Goal: Task Accomplishment & Management: Use online tool/utility

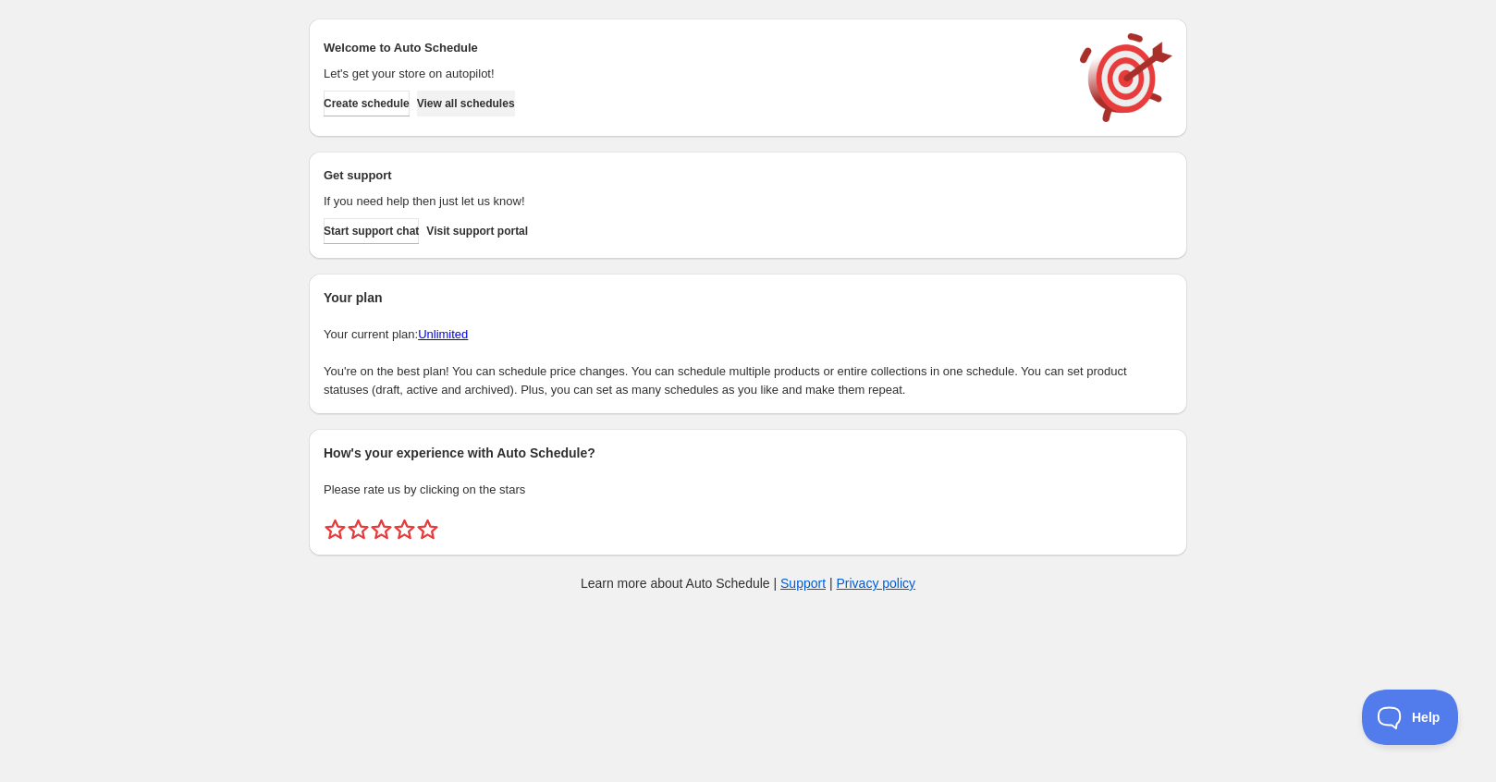
click at [446, 104] on span "View all schedules" at bounding box center [466, 103] width 98 height 15
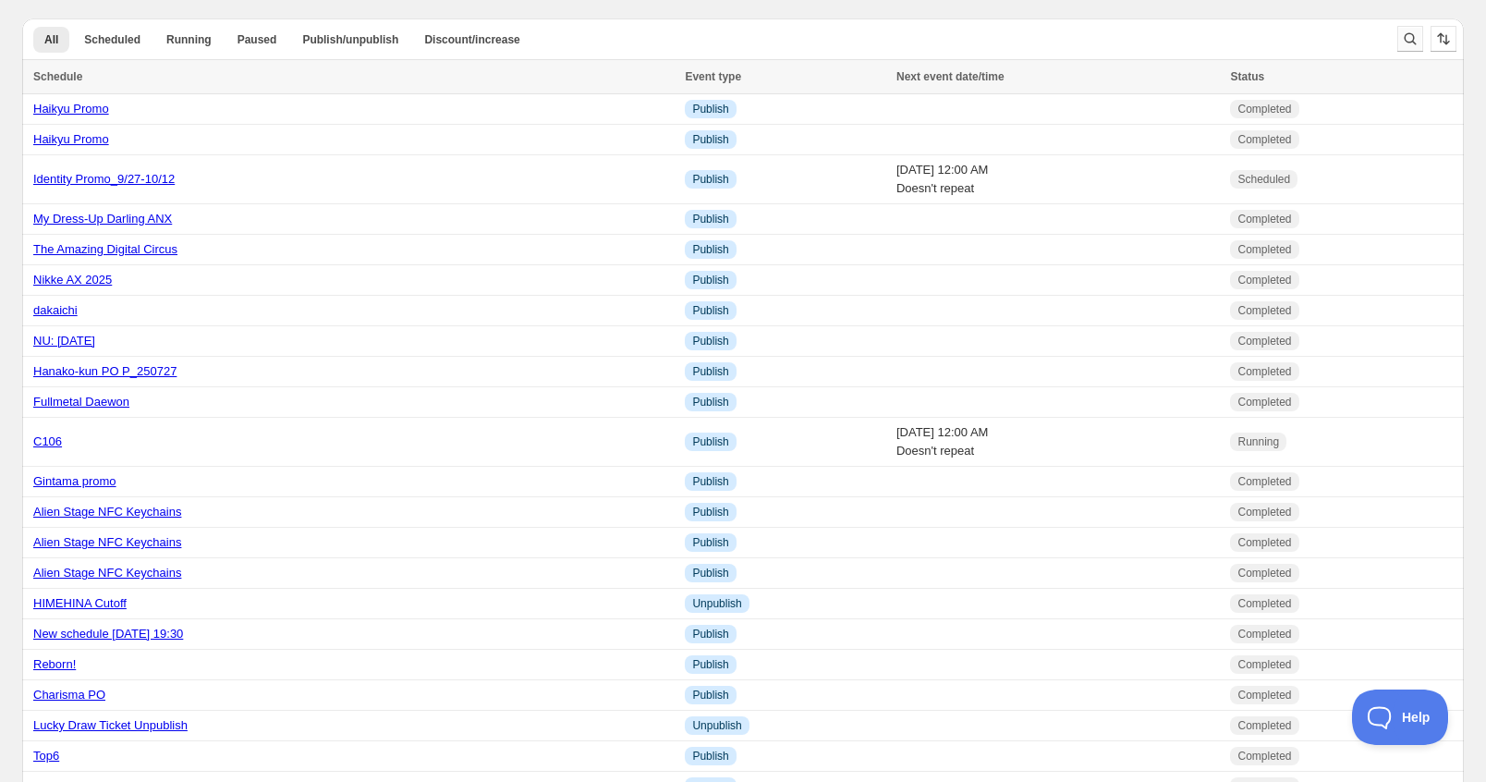
click at [1405, 31] on icon "Search and filter results" at bounding box center [1410, 39] width 18 height 18
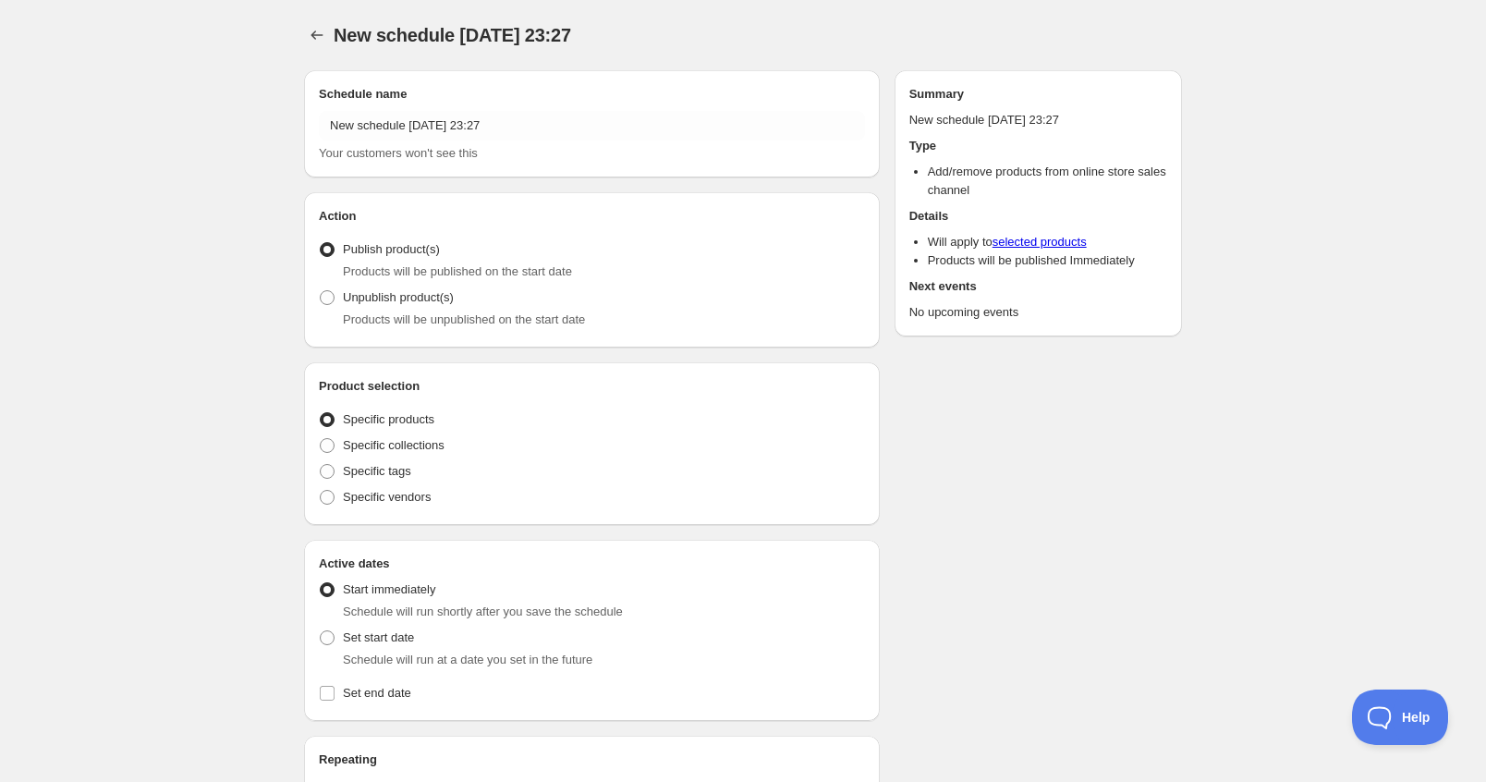
radio input "true"
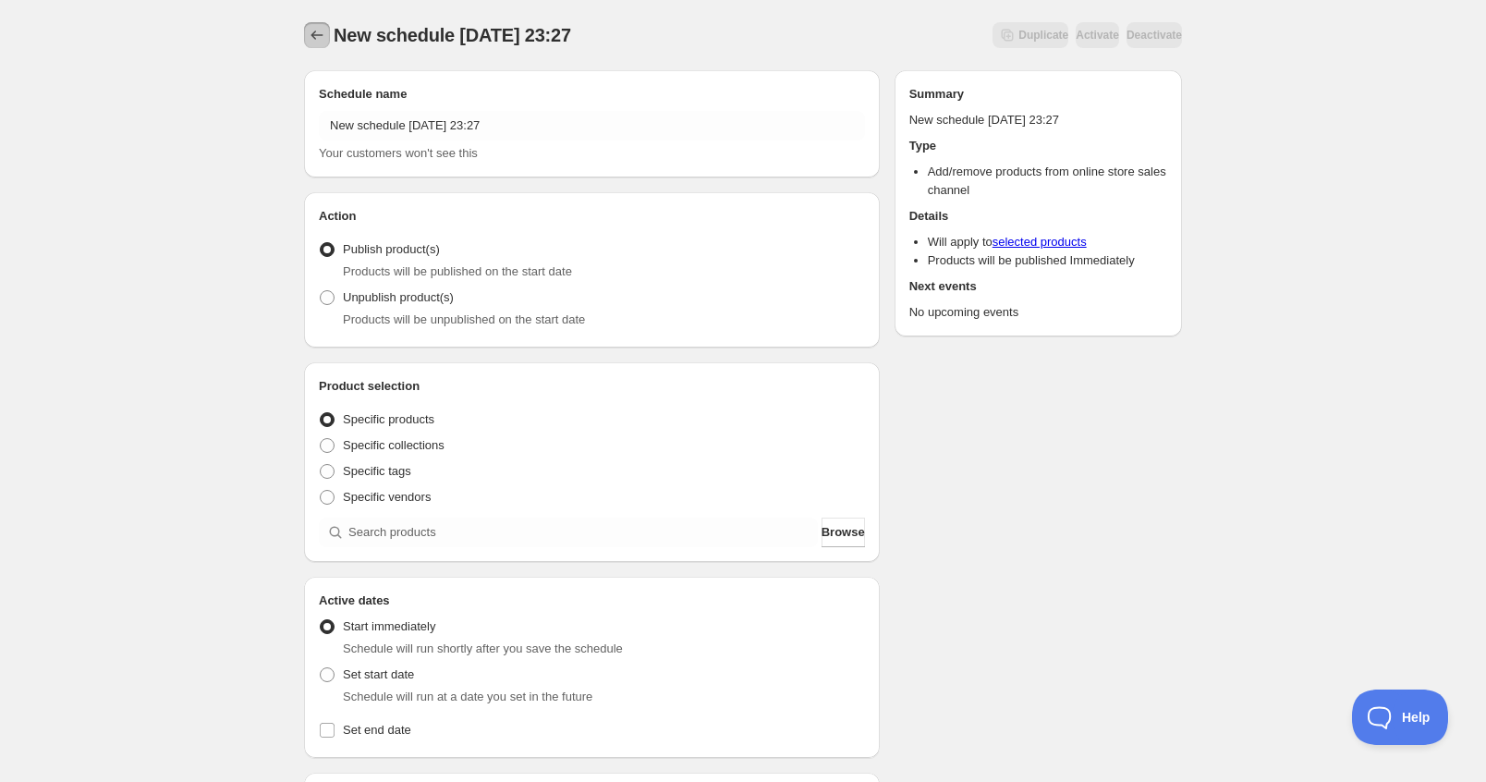
click at [307, 43] on button "Schedules" at bounding box center [317, 35] width 26 height 26
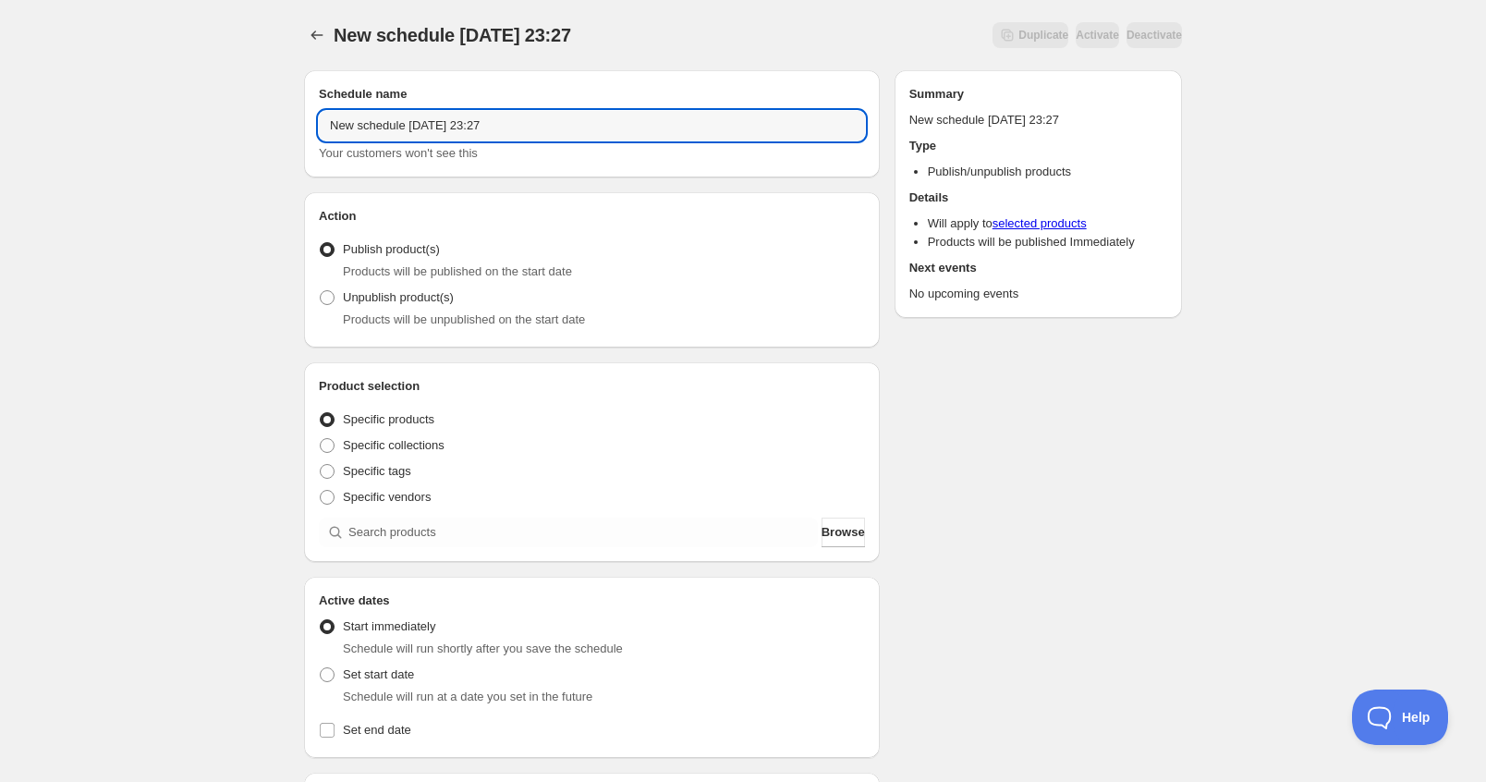
drag, startPoint x: 548, startPoint y: 121, endPoint x: -20, endPoint y: 79, distance: 570.1
click at [0, 79] on html "New schedule [DATE] 23:27. This page is ready New schedule [DATE] 23:27 Duplica…" at bounding box center [743, 391] width 1486 height 782
type input "The apothecary Diaries"
click at [383, 448] on span "Specific collections" at bounding box center [394, 445] width 102 height 14
click at [321, 439] on input "Specific collections" at bounding box center [320, 438] width 1 height 1
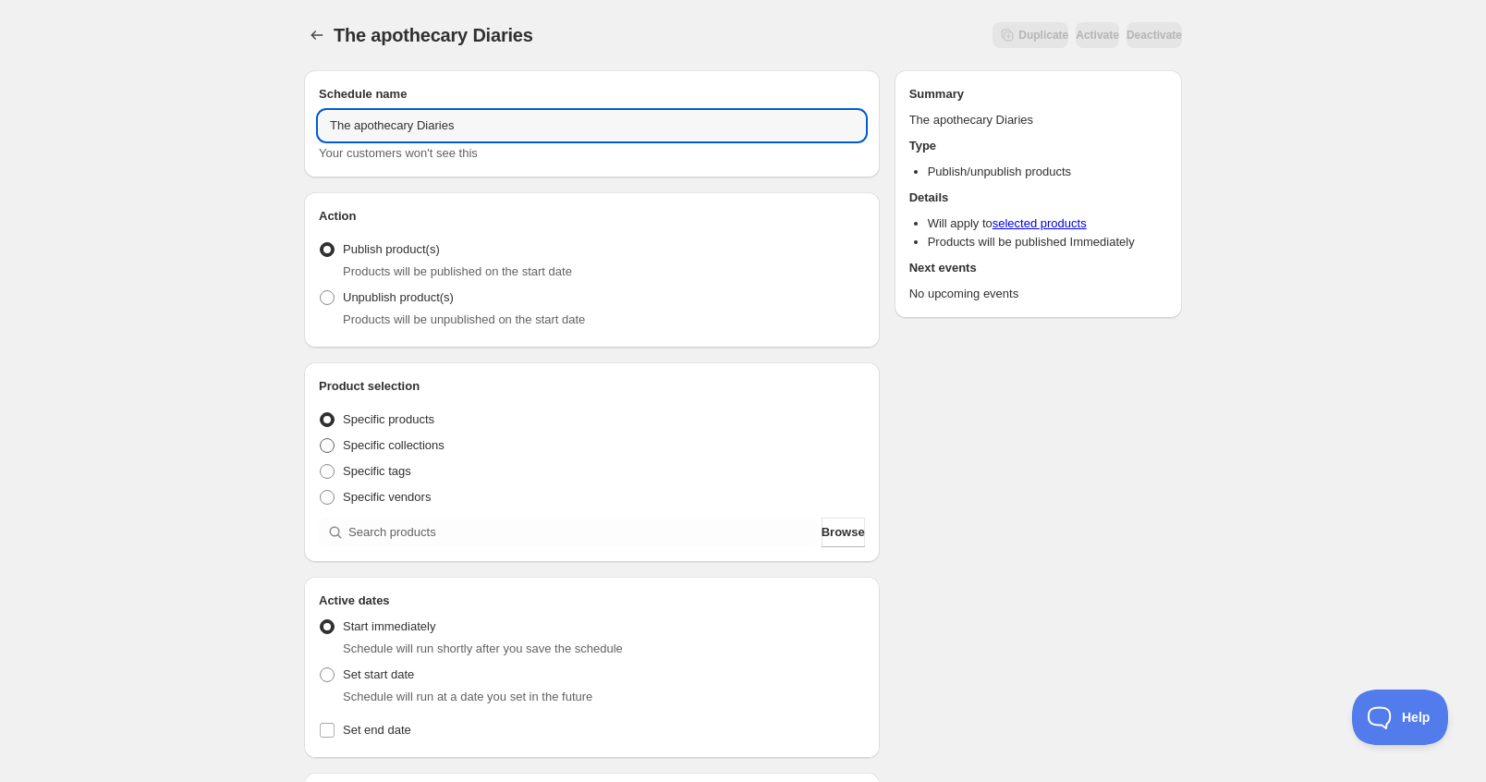
radio input "true"
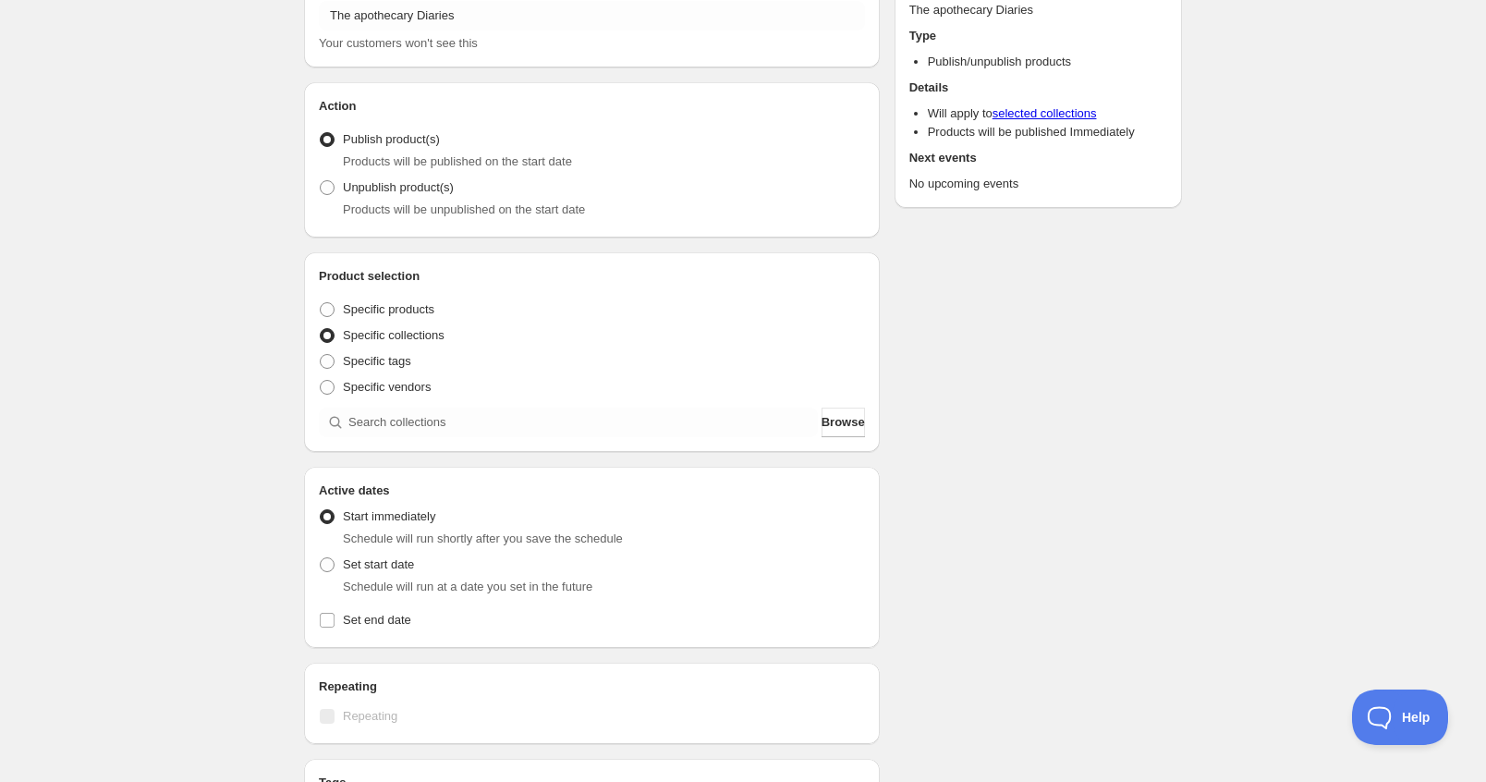
scroll to position [185, 0]
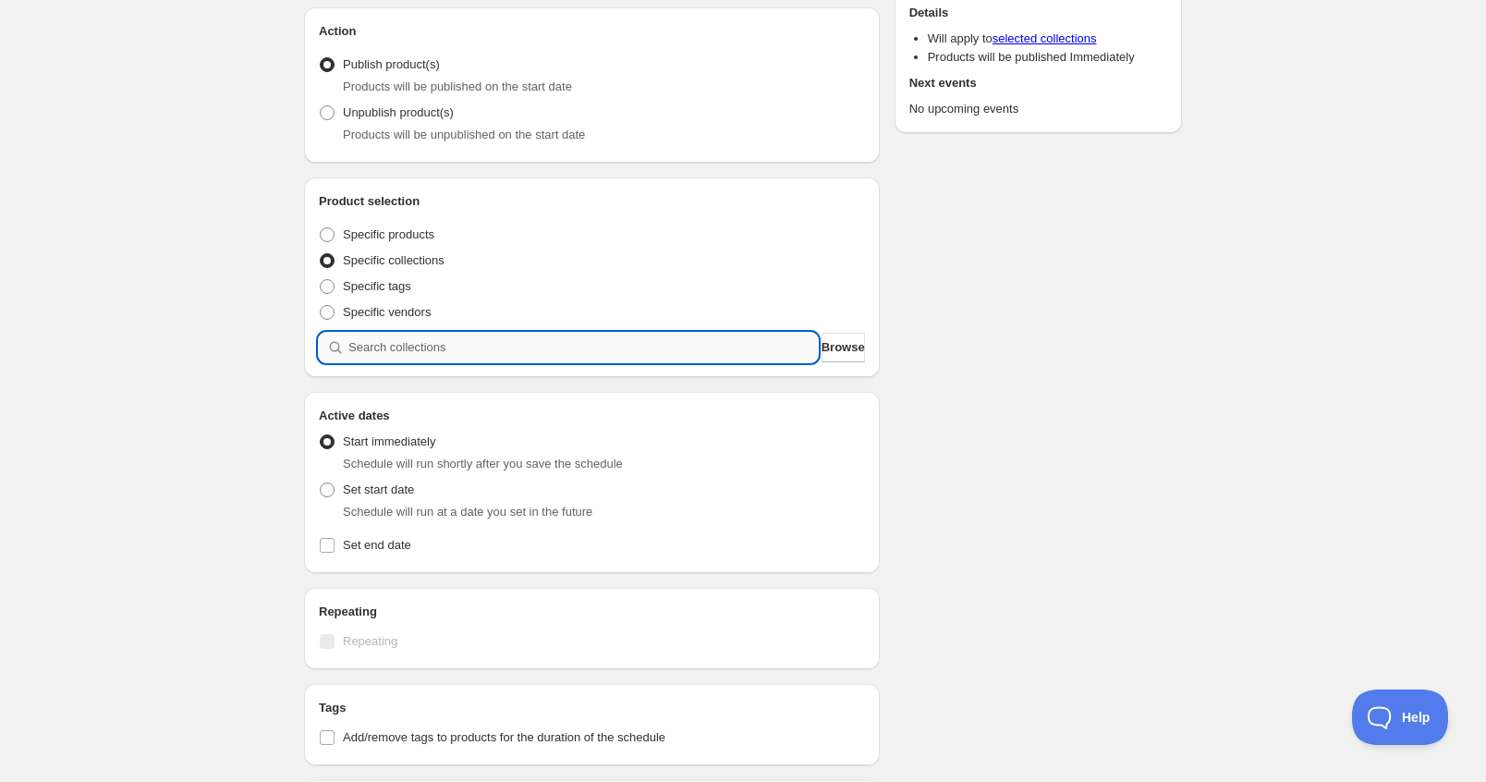
click at [424, 352] on input "search" at bounding box center [583, 348] width 470 height 30
click at [362, 293] on span "Specific tags" at bounding box center [377, 286] width 68 height 14
click at [321, 280] on input "Specific tags" at bounding box center [320, 279] width 1 height 1
radio input "true"
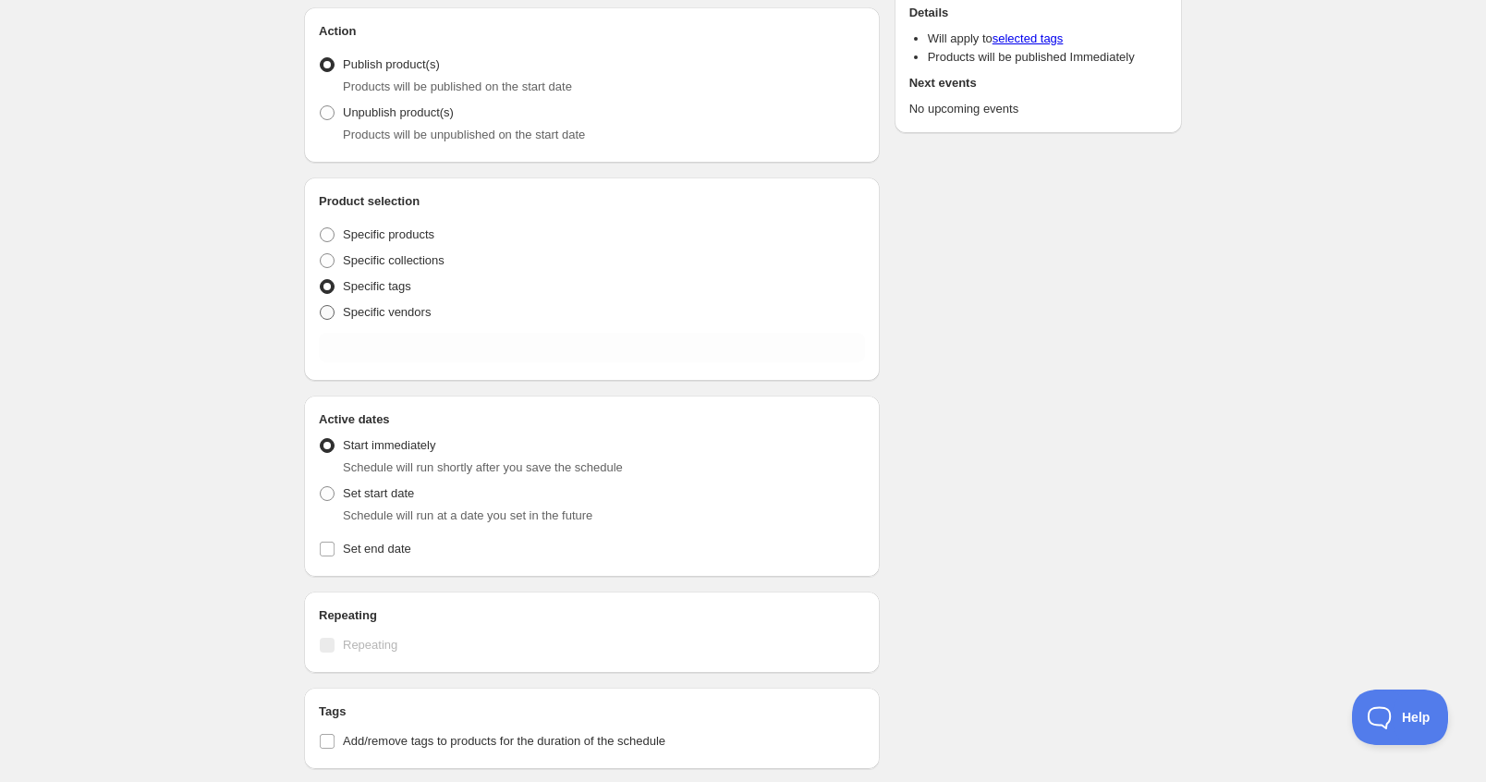
click at [395, 313] on span "Specific vendors" at bounding box center [387, 312] width 88 height 14
click at [321, 306] on input "Specific vendors" at bounding box center [320, 305] width 1 height 1
radio input "true"
click at [397, 233] on span "Specific products" at bounding box center [389, 234] width 92 height 14
click at [321, 228] on input "Specific products" at bounding box center [320, 227] width 1 height 1
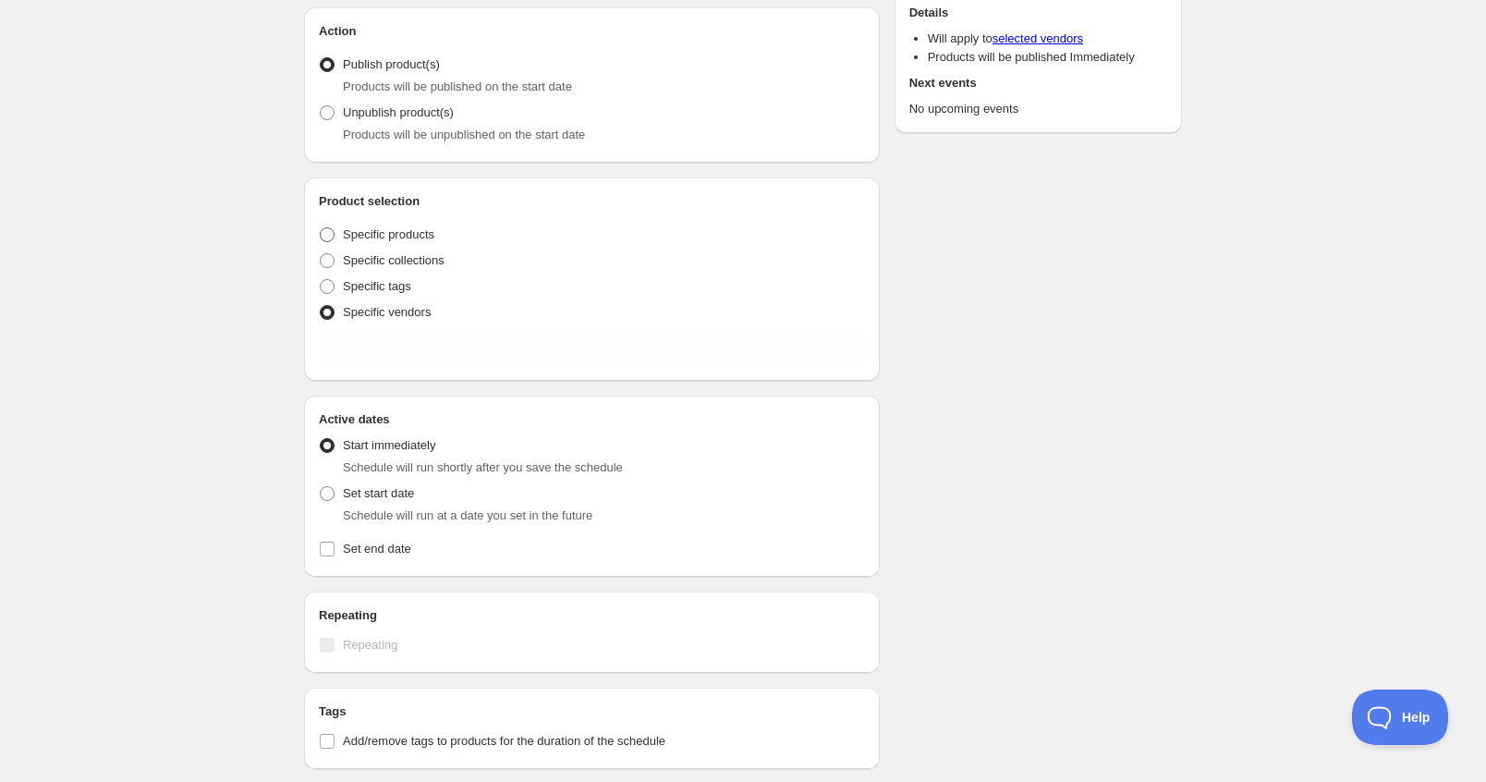
radio input "true"
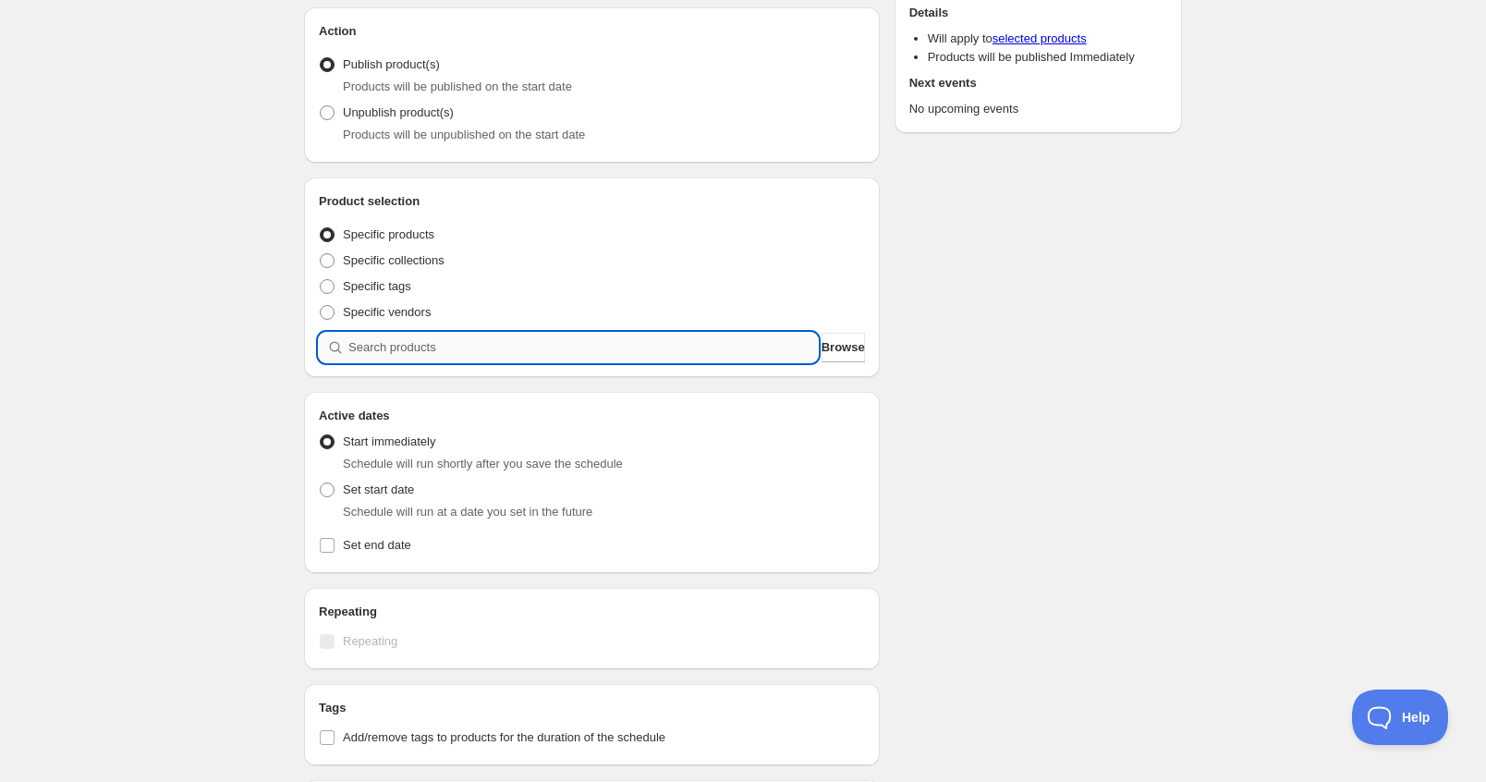
click at [458, 335] on input "search" at bounding box center [583, 348] width 470 height 30
type input "T"
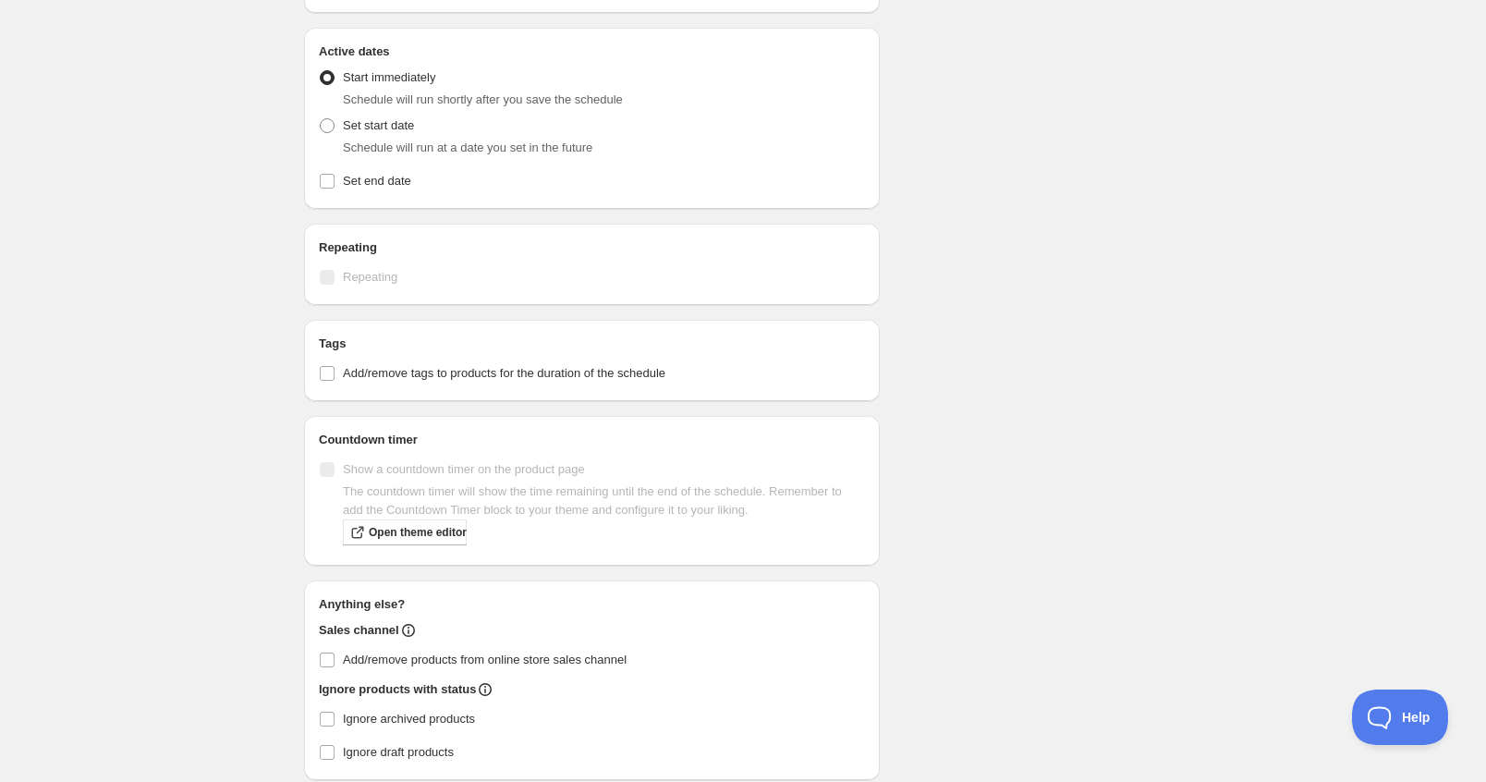
scroll to position [1017, 0]
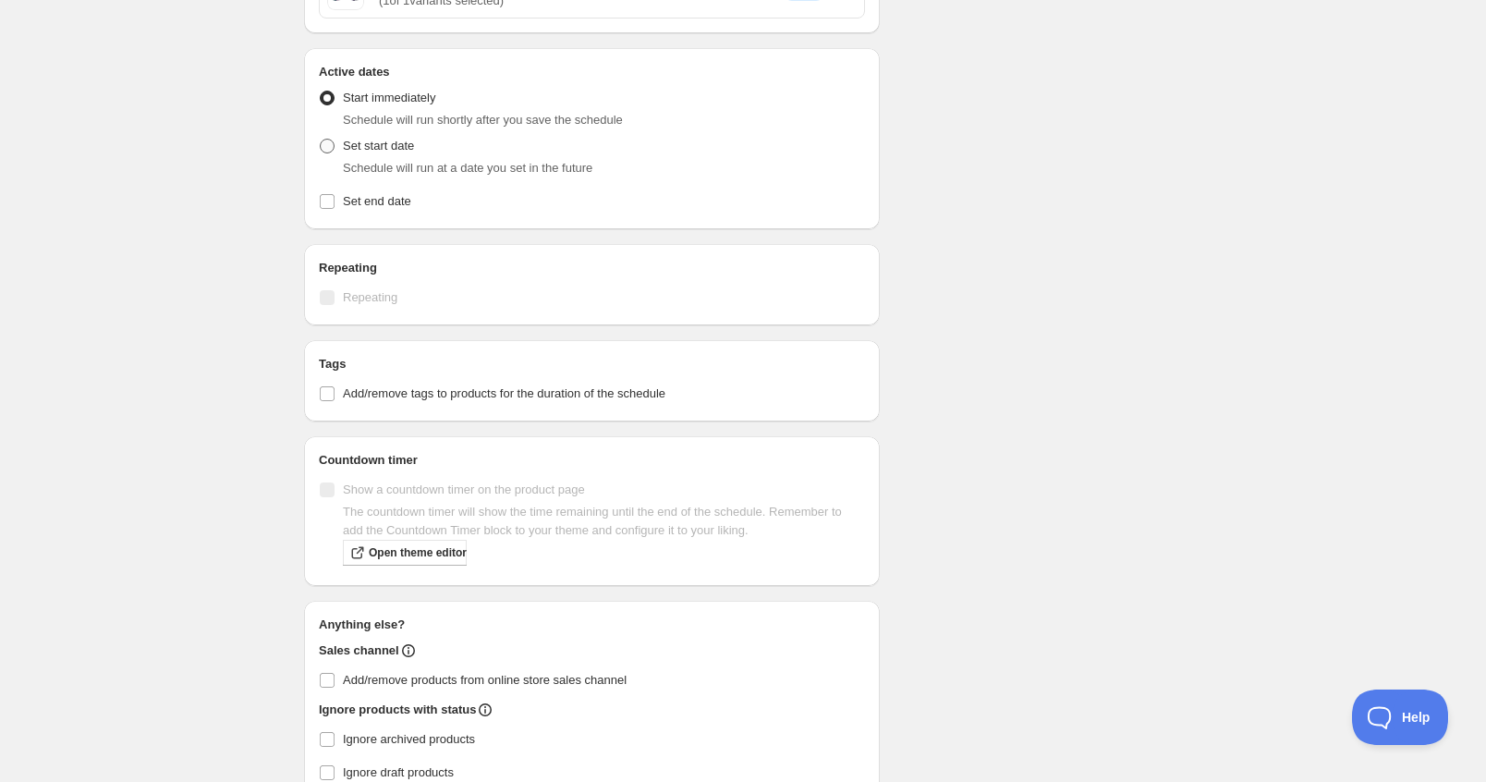
click at [391, 155] on label "Set start date" at bounding box center [366, 146] width 95 height 26
click at [321, 140] on input "Set start date" at bounding box center [320, 139] width 1 height 1
radio input "true"
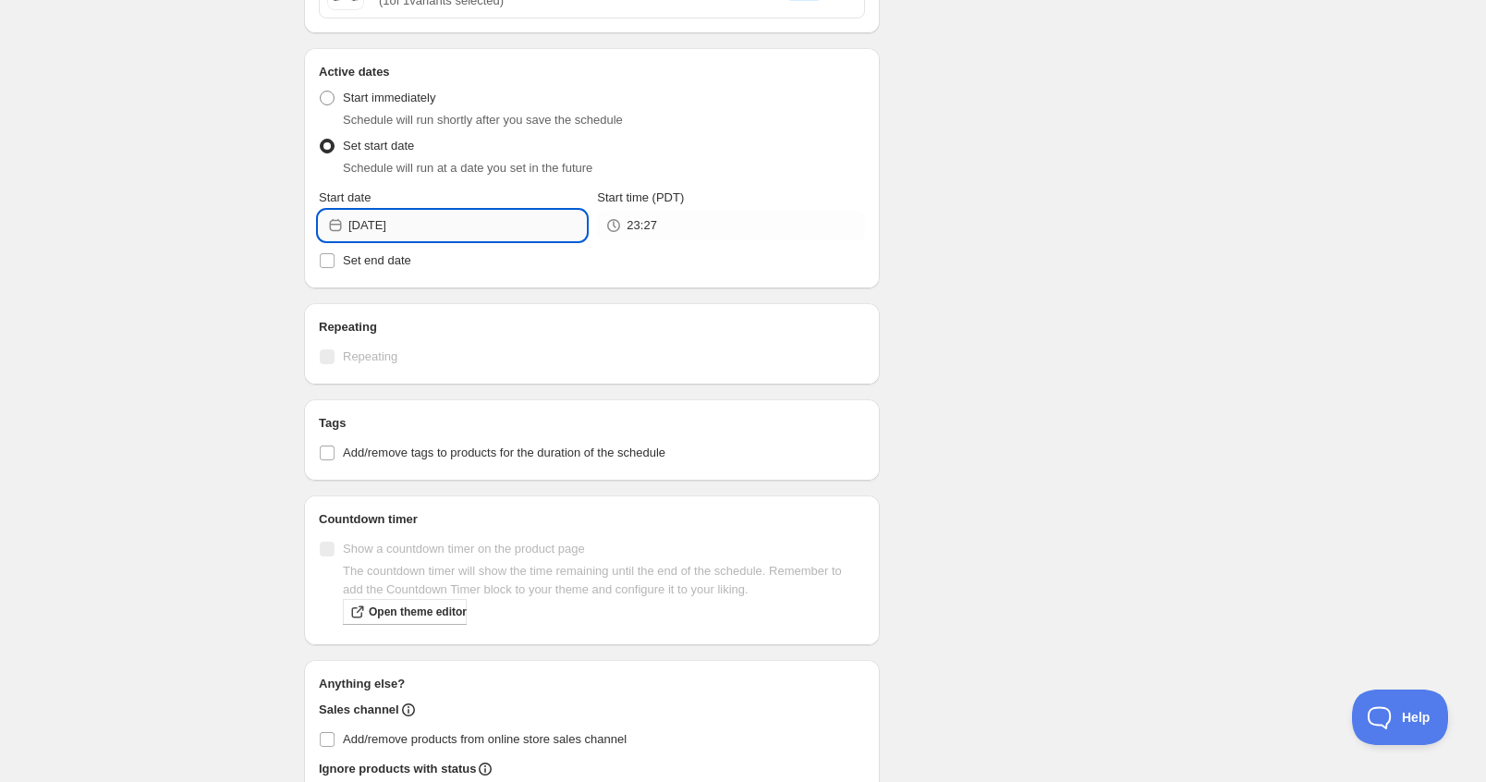
click at [409, 226] on input "[DATE]" at bounding box center [467, 226] width 238 height 30
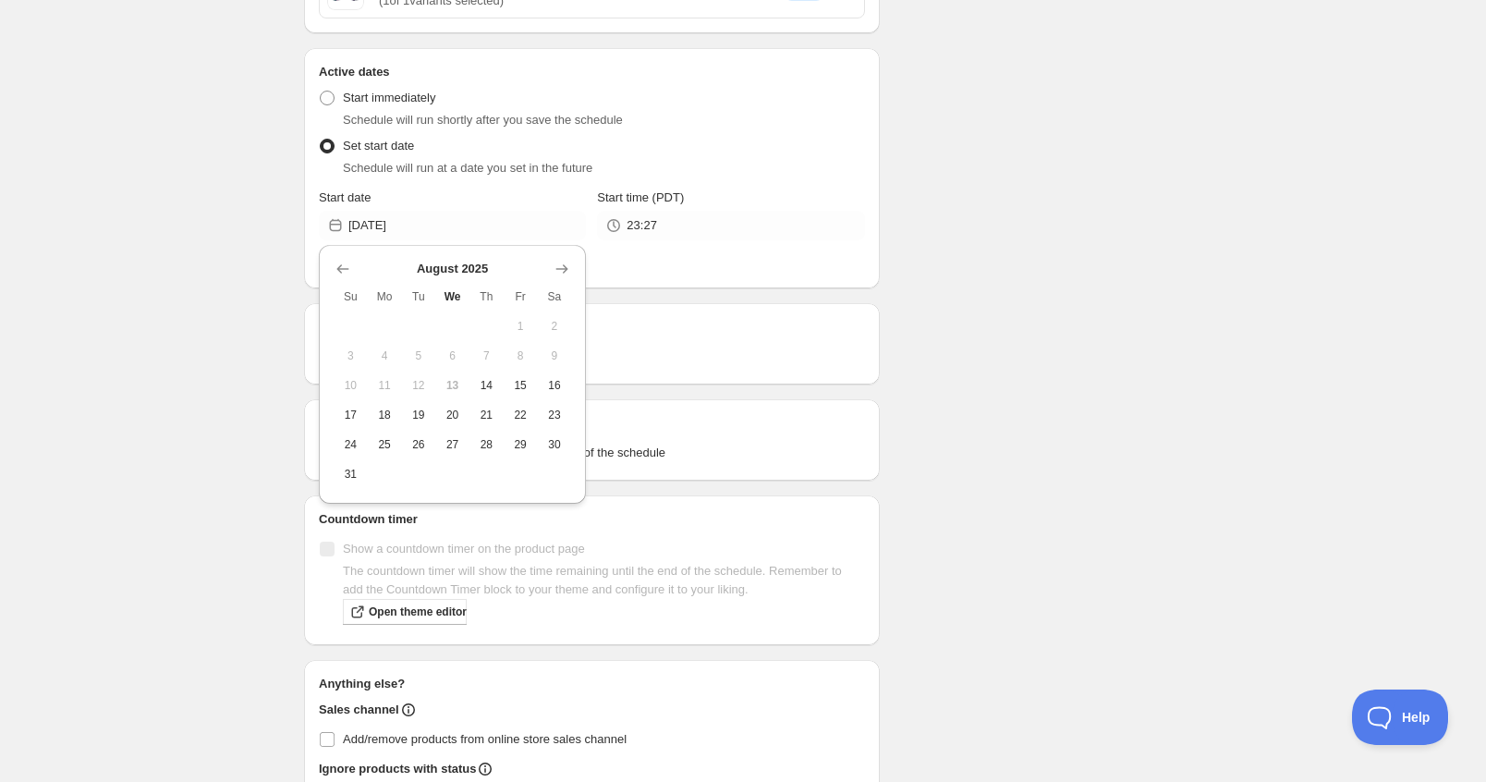
drag, startPoint x: 548, startPoint y: 385, endPoint x: 695, endPoint y: 301, distance: 168.9
click at [548, 385] on span "16" at bounding box center [554, 385] width 19 height 15
type input "[DATE]"
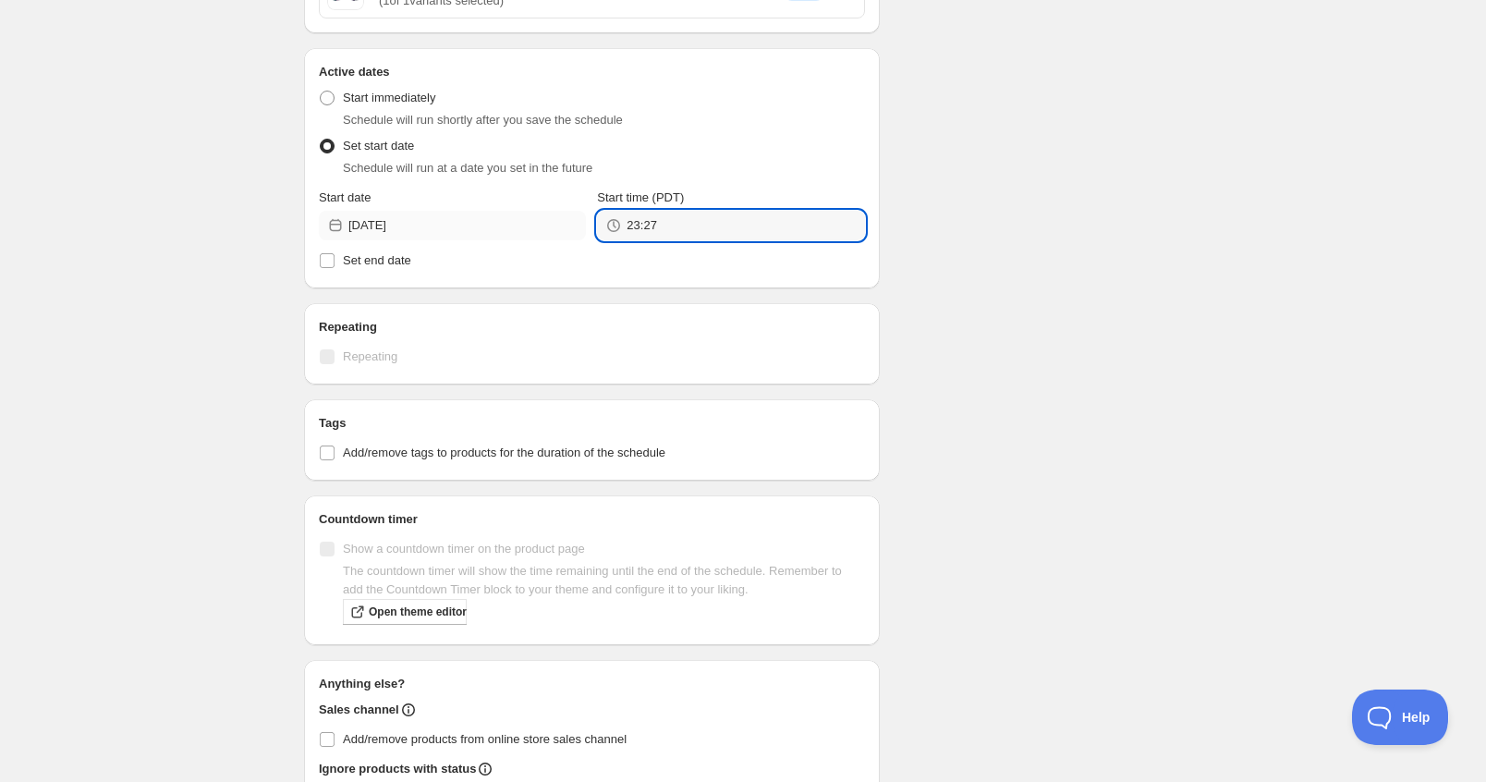
drag, startPoint x: 586, startPoint y: 227, endPoint x: 485, endPoint y: 214, distance: 101.7
click at [498, 217] on div "Start date [DATE] Start time (PDT) 23:27" at bounding box center [592, 215] width 546 height 52
type input "00:00"
click at [399, 266] on span "Set end date" at bounding box center [377, 260] width 68 height 14
click at [335, 266] on input "Set end date" at bounding box center [327, 260] width 15 height 15
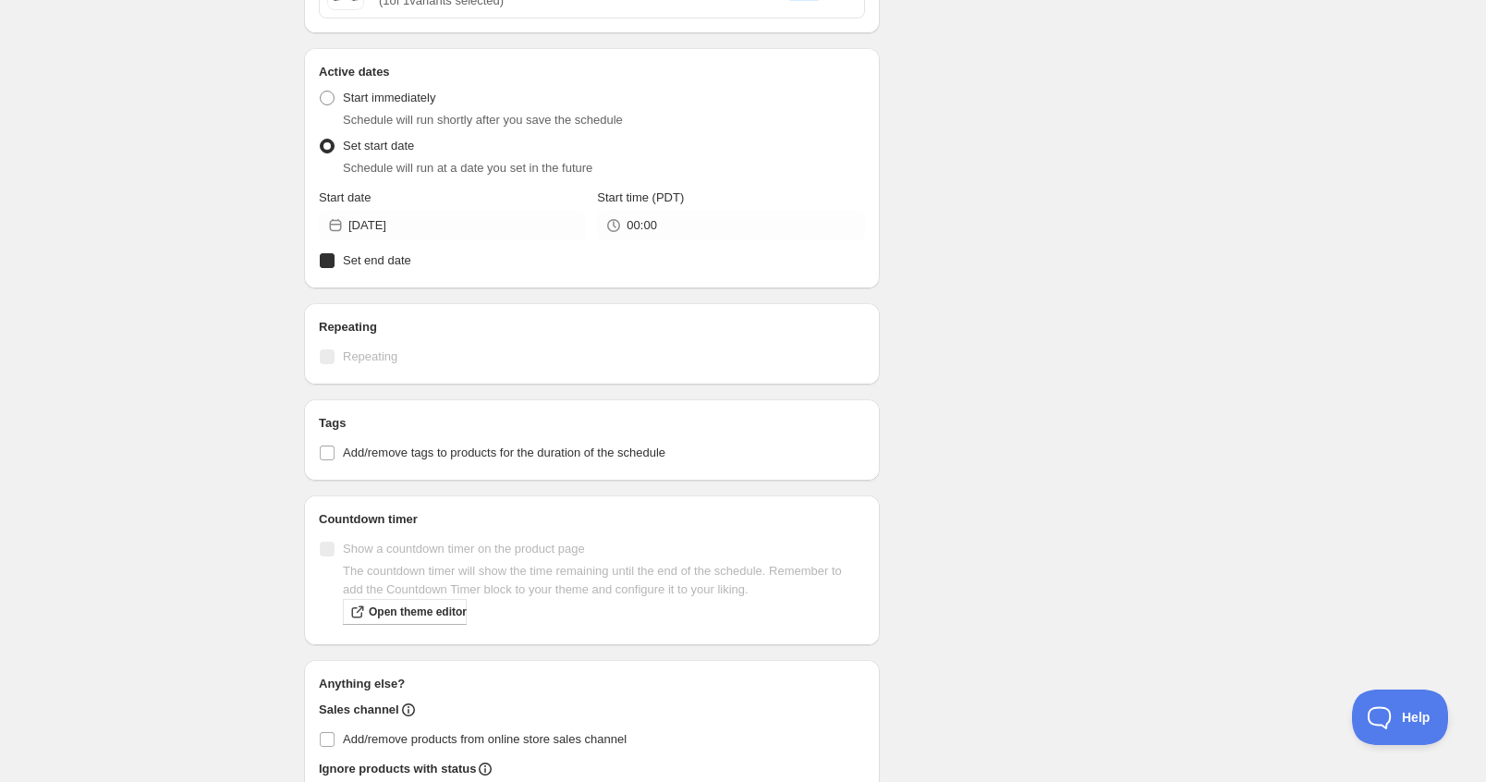
checkbox input "true"
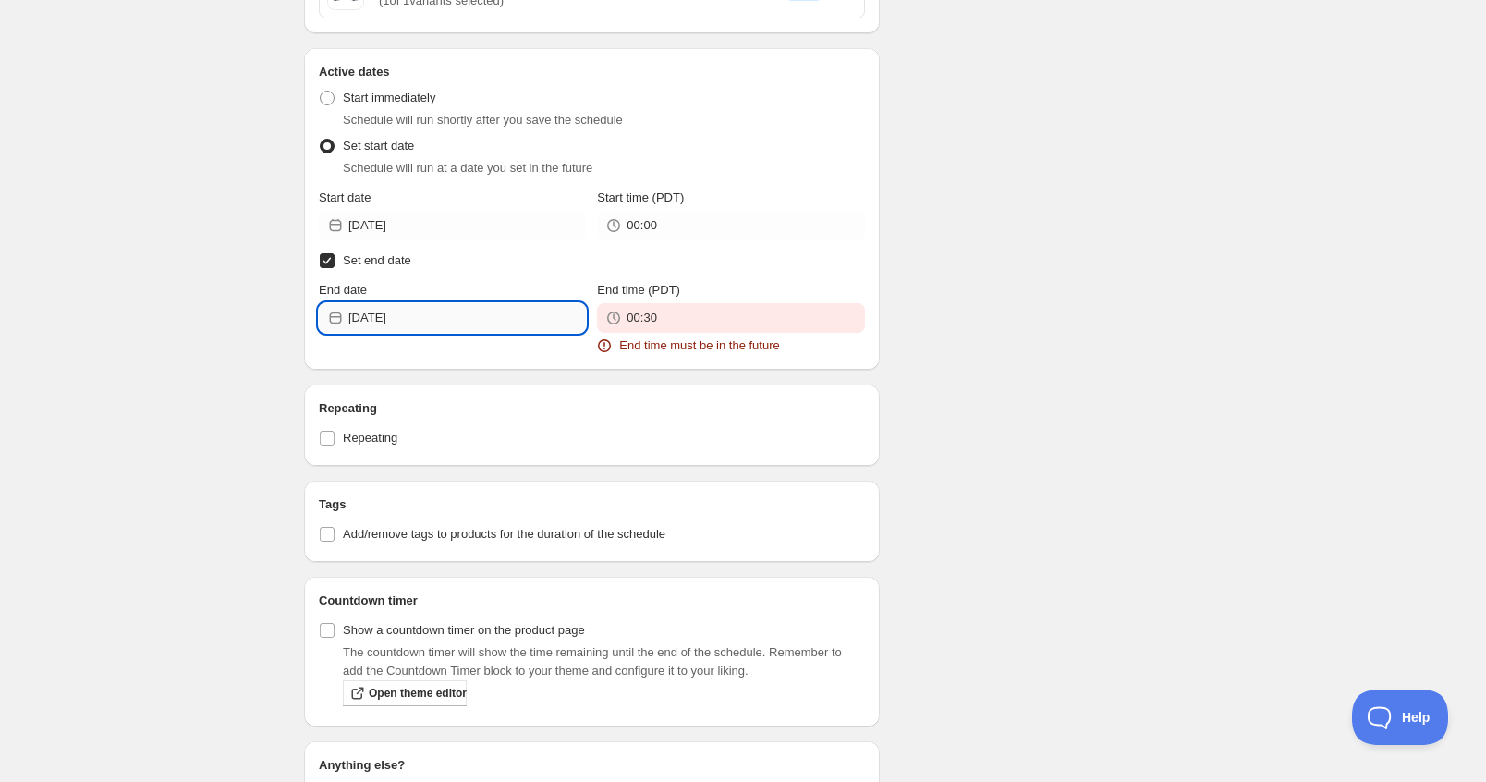
click at [432, 313] on input "[DATE]" at bounding box center [467, 318] width 238 height 30
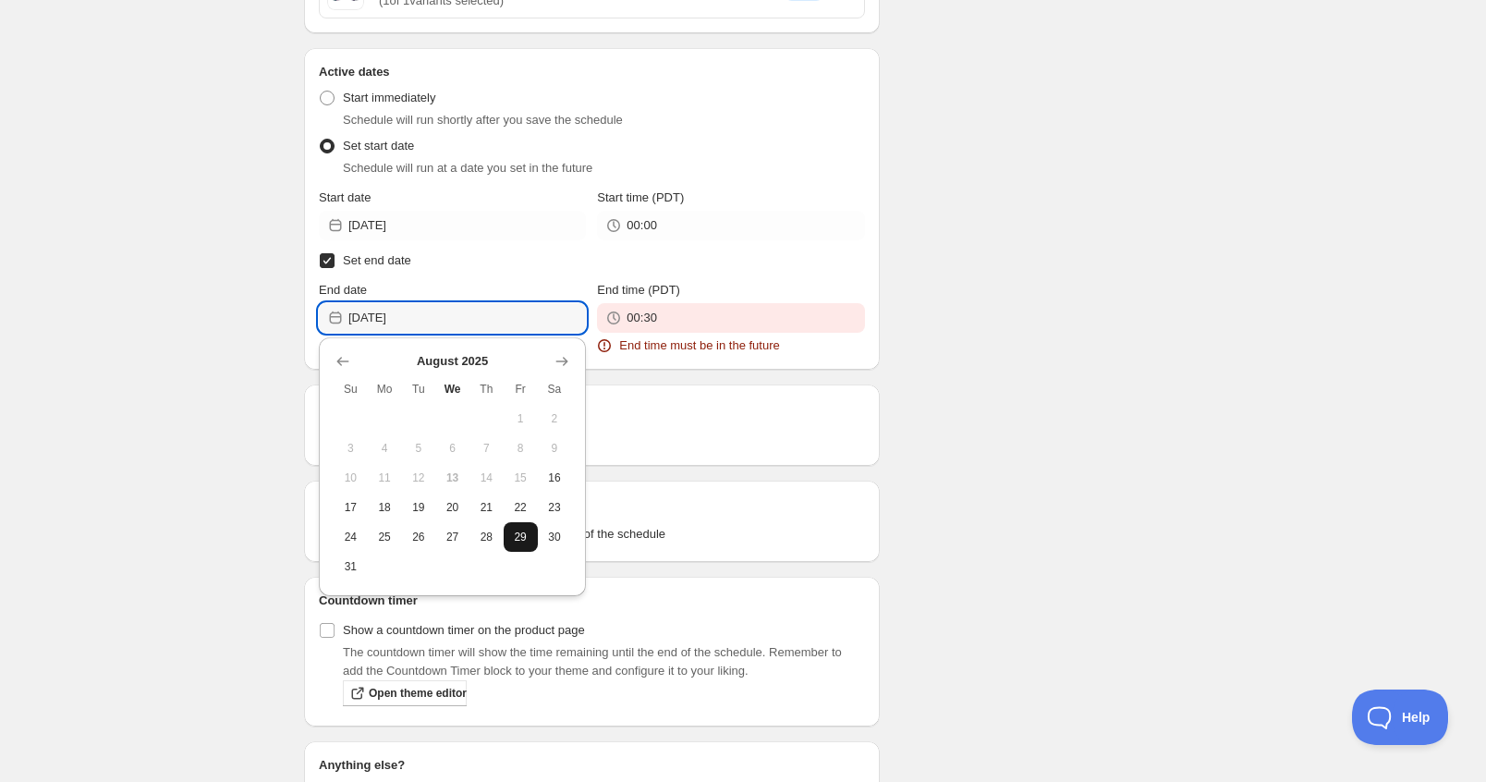
click at [522, 526] on button "29" at bounding box center [521, 537] width 34 height 30
type input "[DATE]"
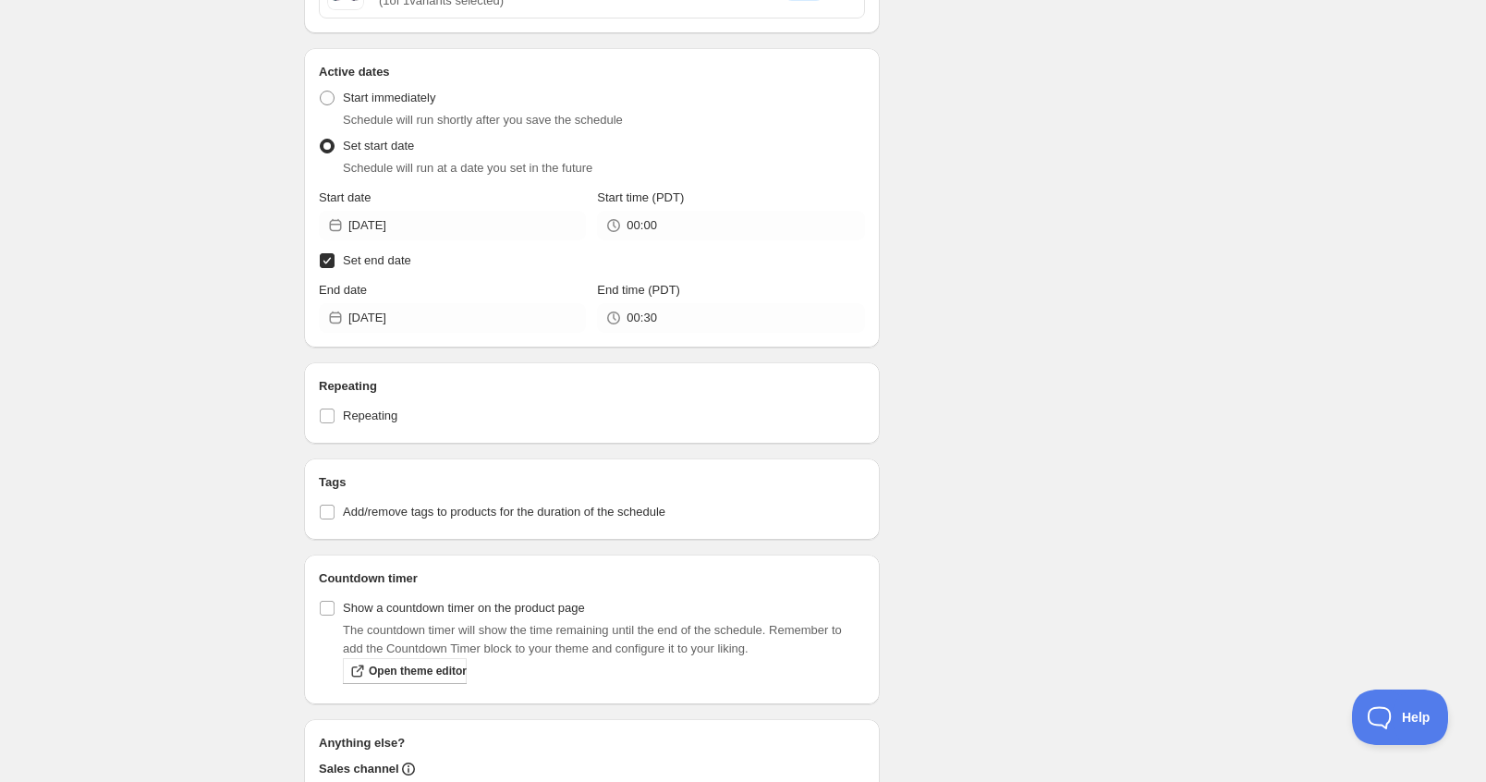
click at [355, 263] on span "Set end date" at bounding box center [377, 260] width 68 height 14
click at [335, 263] on input "Set end date" at bounding box center [327, 260] width 15 height 15
checkbox input "false"
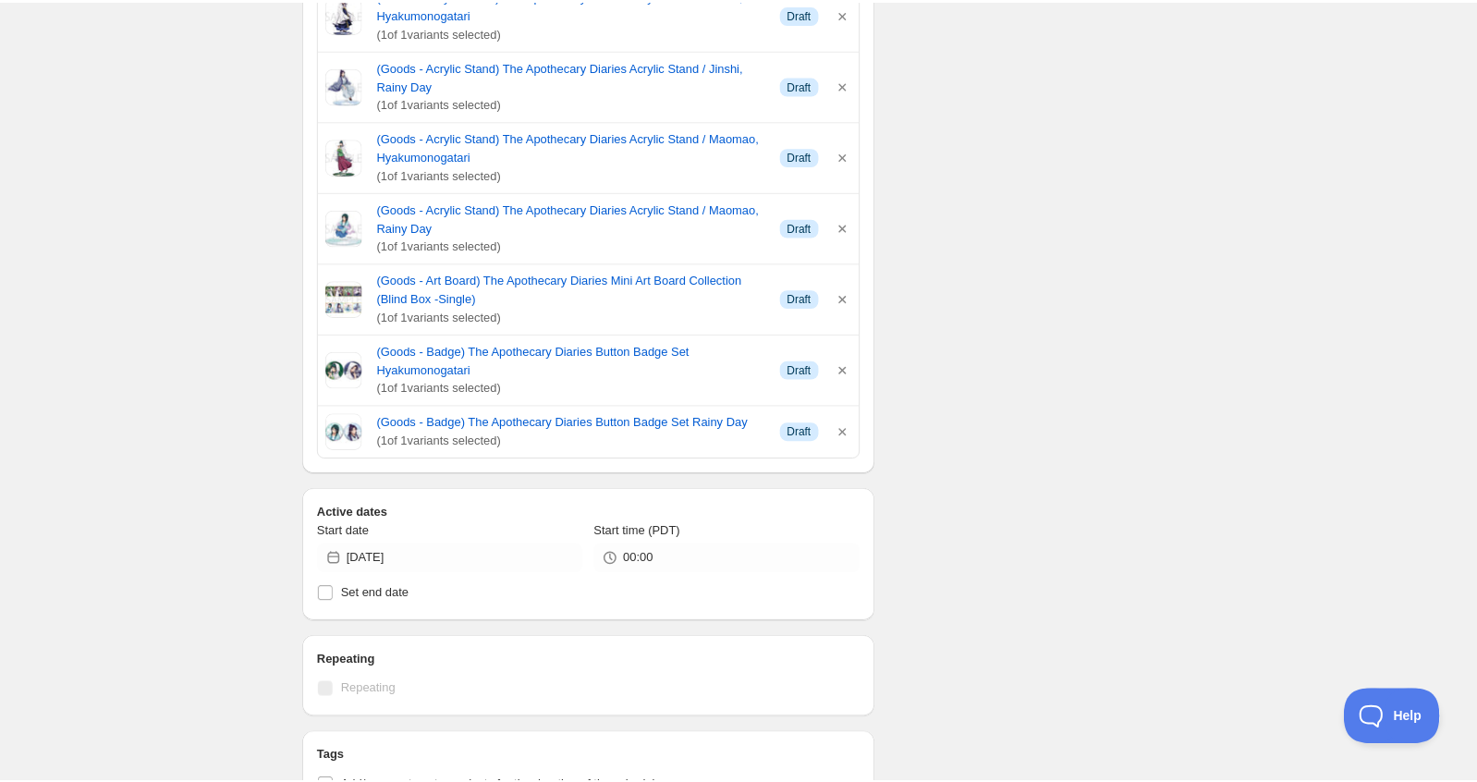
scroll to position [1017, 0]
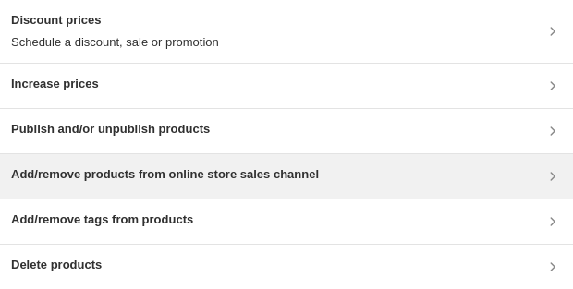
click at [398, 162] on div "Add/remove products from online store sales channel" at bounding box center [286, 176] width 573 height 44
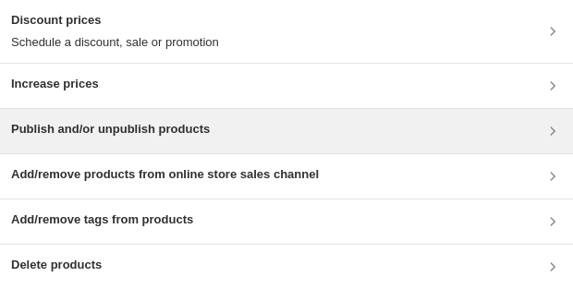
click at [400, 139] on div "Publish and/or unpublish products" at bounding box center [286, 131] width 551 height 22
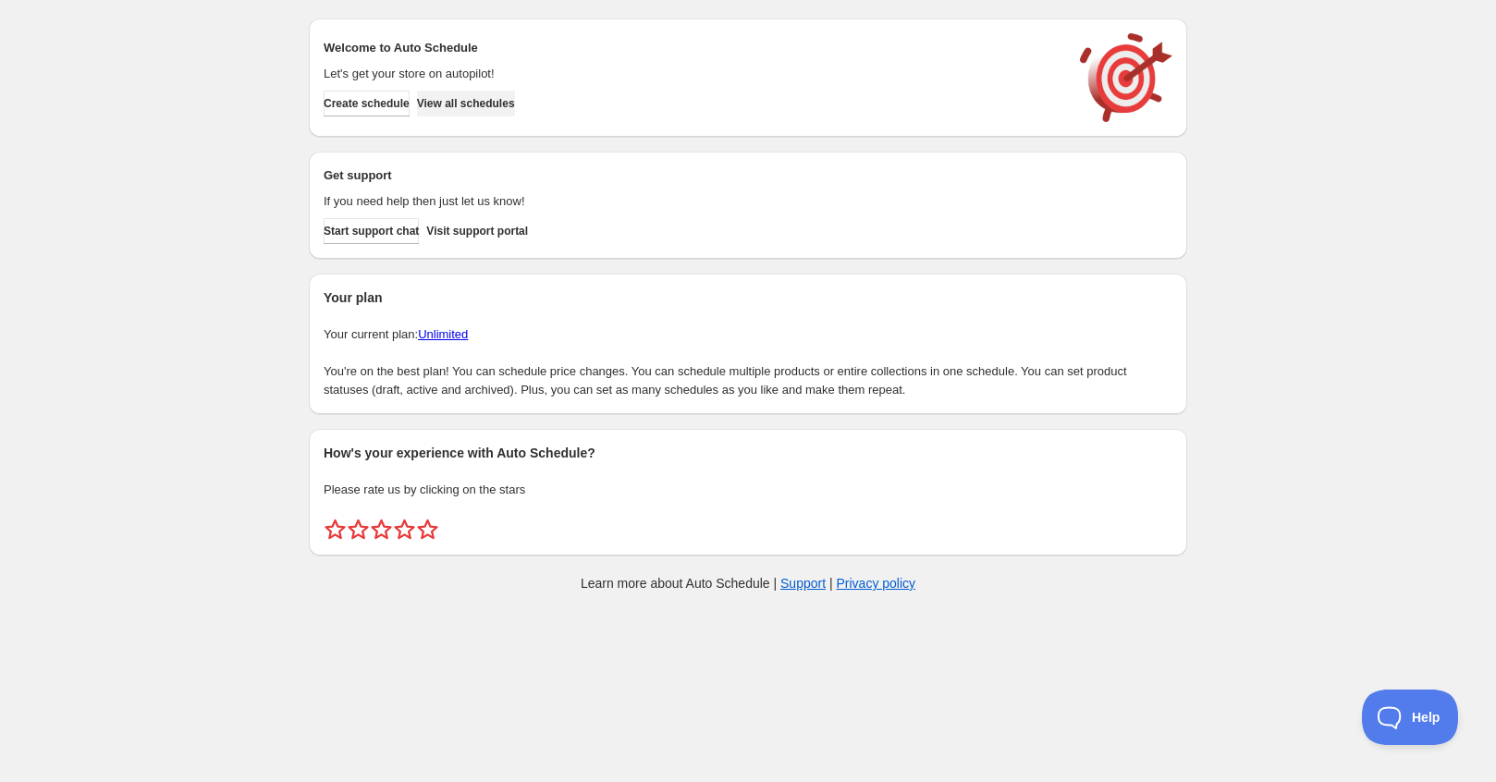
click at [493, 111] on button "View all schedules" at bounding box center [466, 104] width 98 height 26
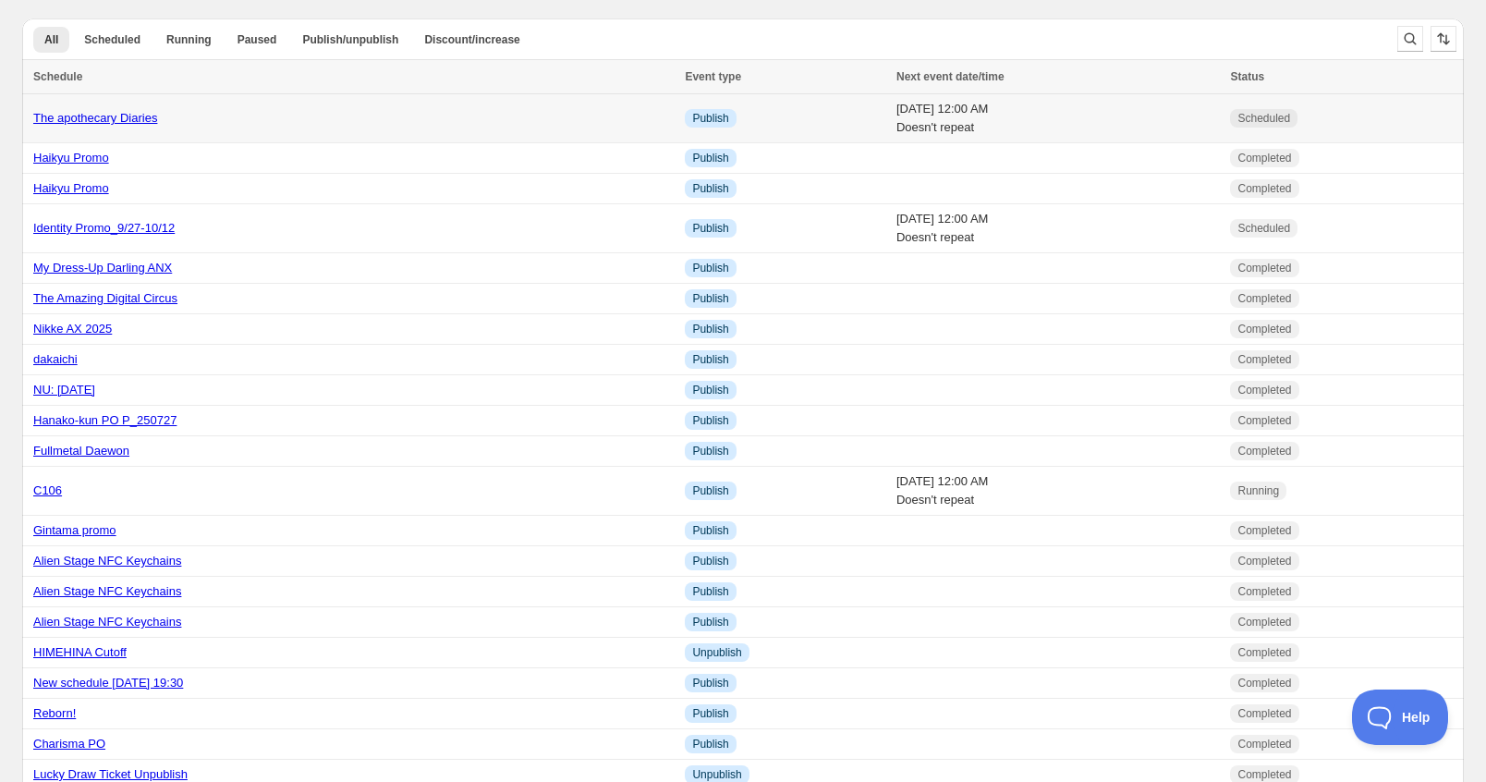
click at [121, 117] on link "The apothecary Diaries" at bounding box center [95, 118] width 124 height 14
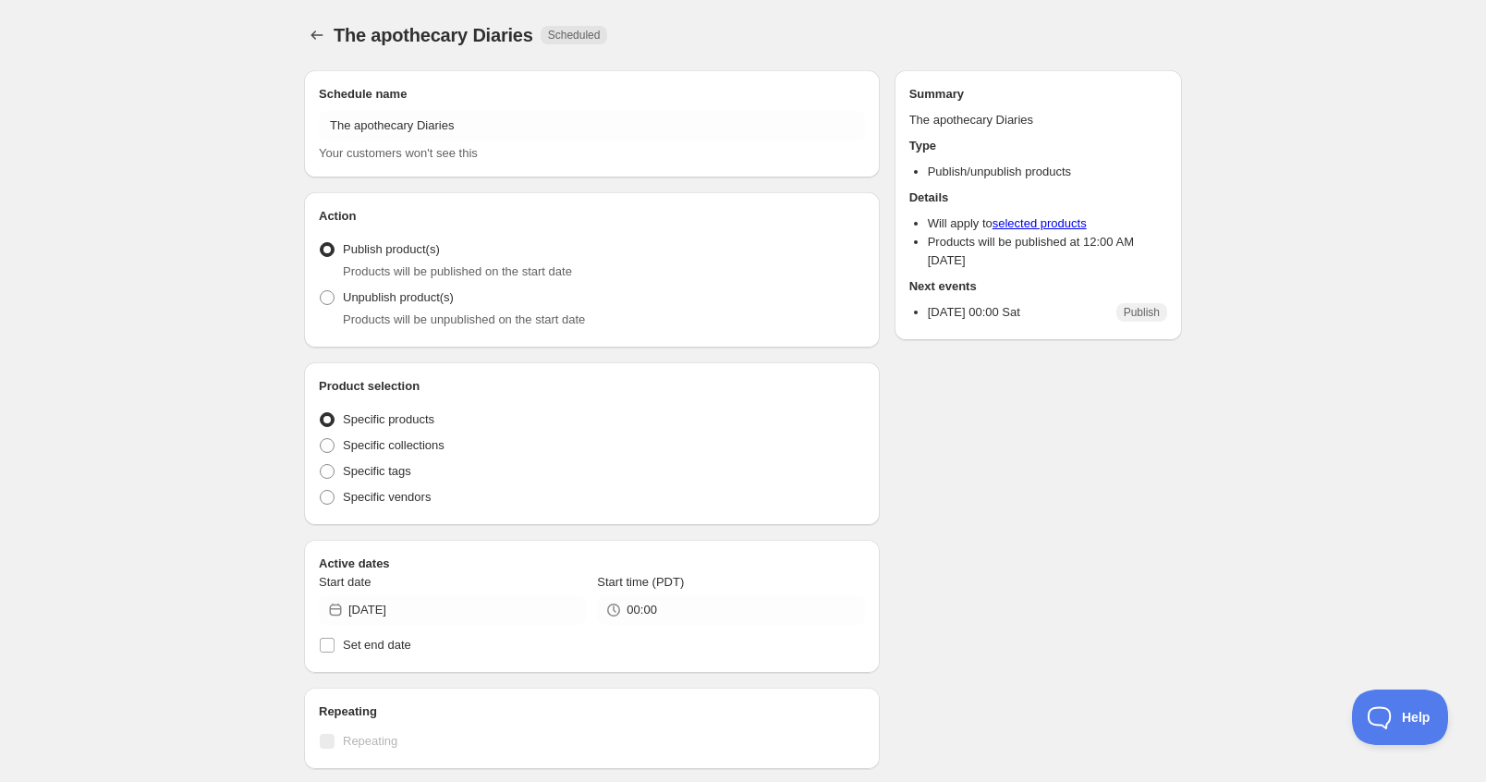
radio input "true"
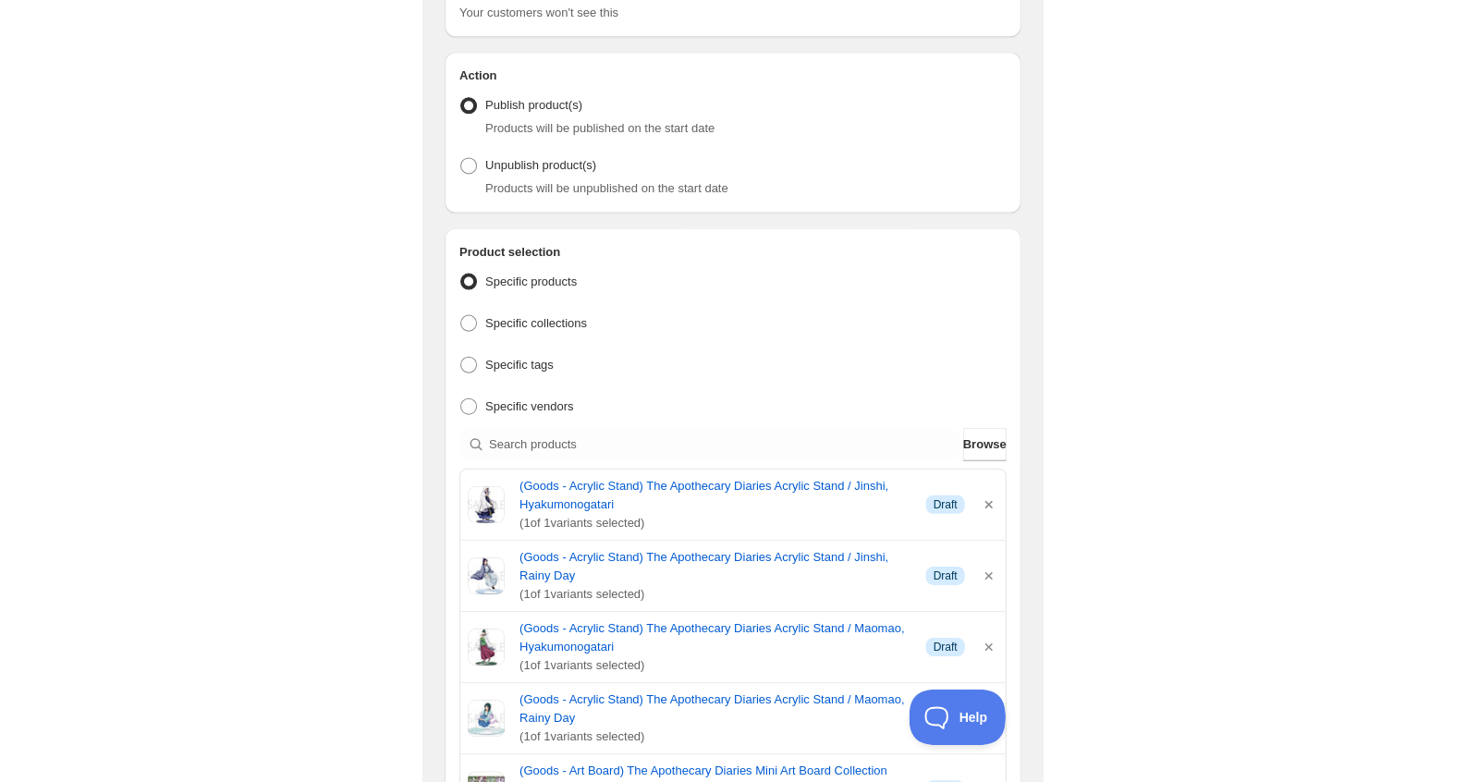
scroll to position [141, 0]
